Goal: Task Accomplishment & Management: Manage account settings

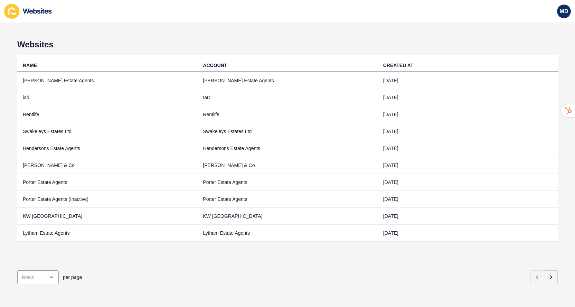
click at [558, 281] on div "Websites NAME ACCOUNT CREATED AT [PERSON_NAME] Estate Agents [PERSON_NAME] Esta…" at bounding box center [287, 164] width 575 height 284
click at [550, 279] on icon "button" at bounding box center [551, 277] width 6 height 6
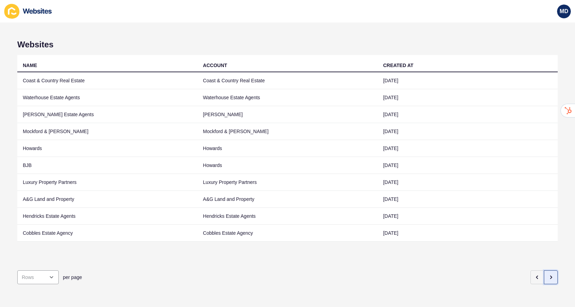
click at [547, 279] on button "button" at bounding box center [551, 277] width 14 height 14
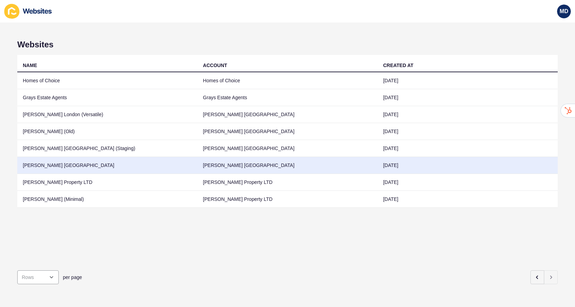
click at [181, 166] on td "[PERSON_NAME] [GEOGRAPHIC_DATA]" at bounding box center [107, 165] width 180 height 17
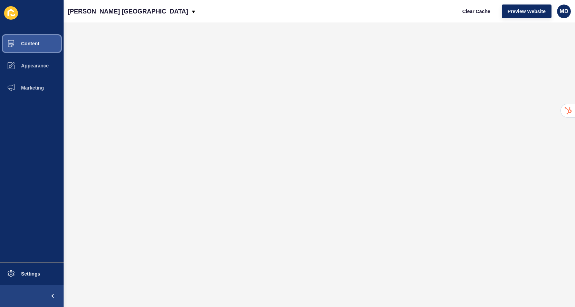
click at [47, 40] on button "Content" at bounding box center [32, 43] width 64 height 22
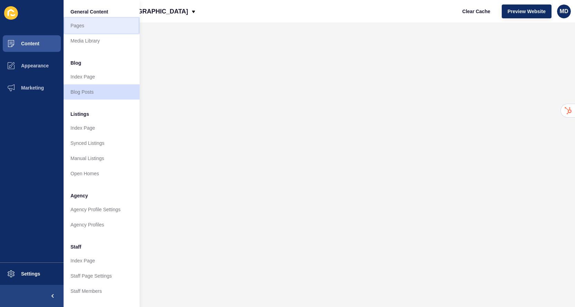
click at [89, 25] on link "Pages" at bounding box center [102, 25] width 76 height 15
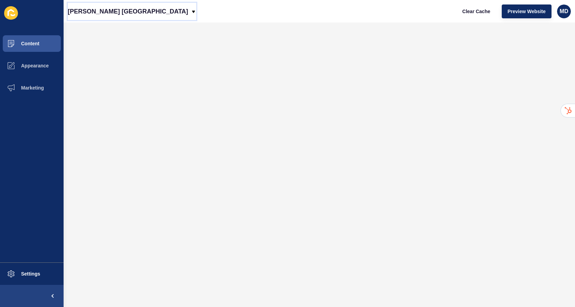
click at [111, 12] on p "[PERSON_NAME] [GEOGRAPHIC_DATA]" at bounding box center [128, 11] width 120 height 17
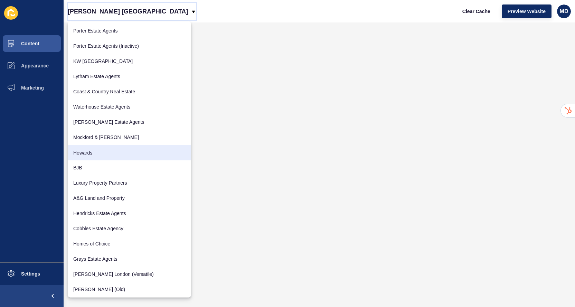
scroll to position [93, 0]
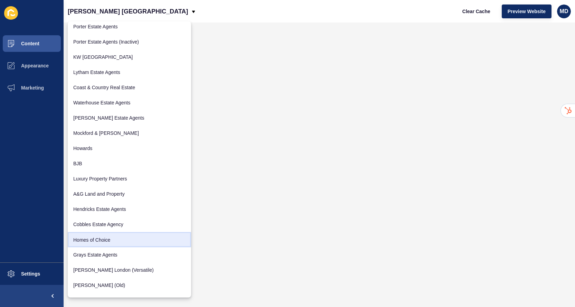
click at [86, 235] on link "Homes of Choice" at bounding box center [129, 239] width 123 height 15
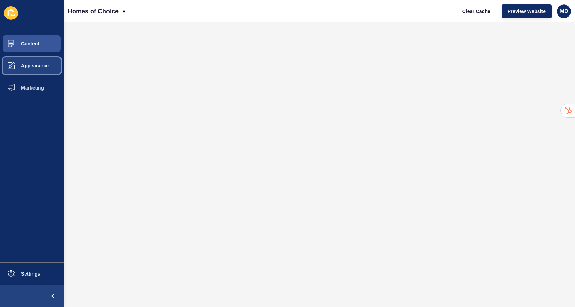
click at [21, 71] on span at bounding box center [11, 66] width 22 height 22
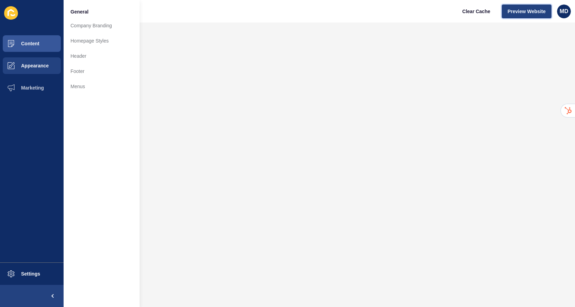
click at [506, 11] on button "Preview Website" at bounding box center [527, 11] width 50 height 14
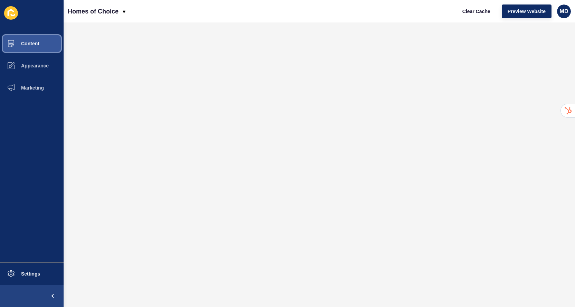
click at [36, 54] on button "Content" at bounding box center [32, 43] width 64 height 22
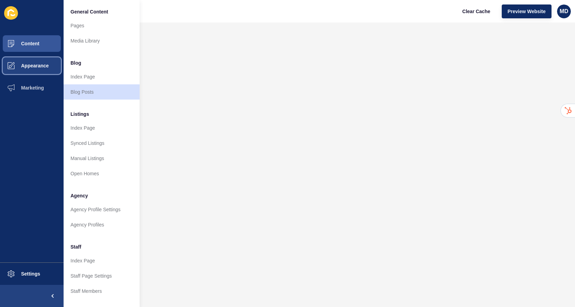
click at [35, 59] on button "Appearance" at bounding box center [32, 66] width 64 height 22
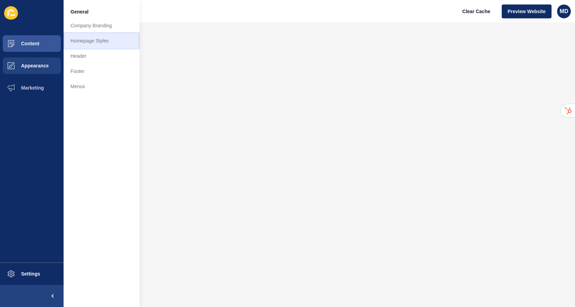
click at [115, 37] on link "Homepage Styles" at bounding box center [102, 40] width 76 height 15
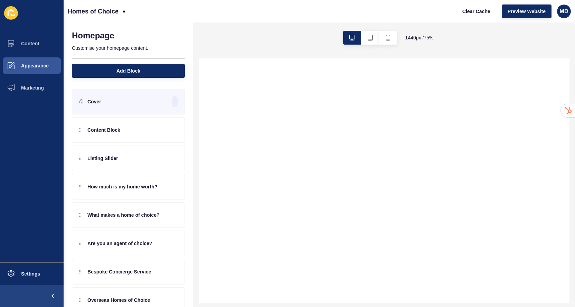
click at [175, 102] on div at bounding box center [175, 101] width 6 height 11
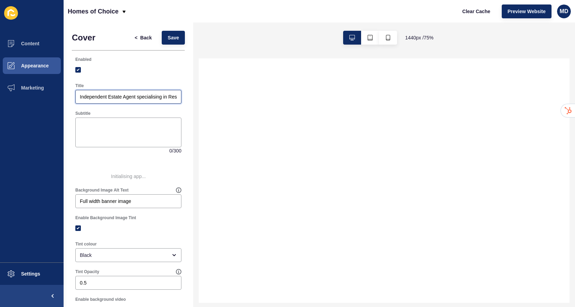
click at [146, 98] on input "Independent Estate Agent specialising in Residential Sales" at bounding box center [128, 96] width 97 height 7
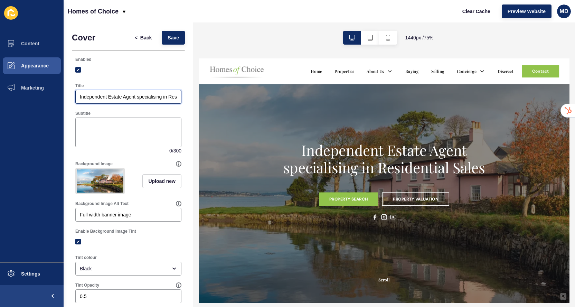
paste input "and Lettings"
type input "Independent Estate Agent specialising in Residential Sales and Lettings"
click at [174, 42] on button "Save" at bounding box center [173, 38] width 23 height 14
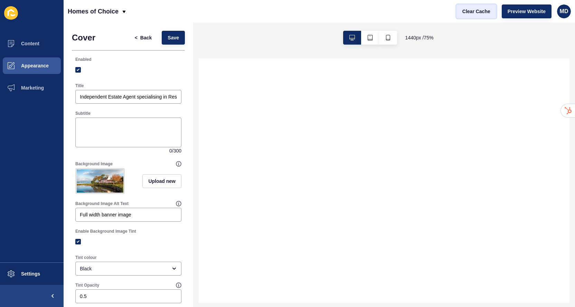
click at [464, 9] on span "Clear Cache" at bounding box center [476, 11] width 28 height 7
